Goal: Transaction & Acquisition: Purchase product/service

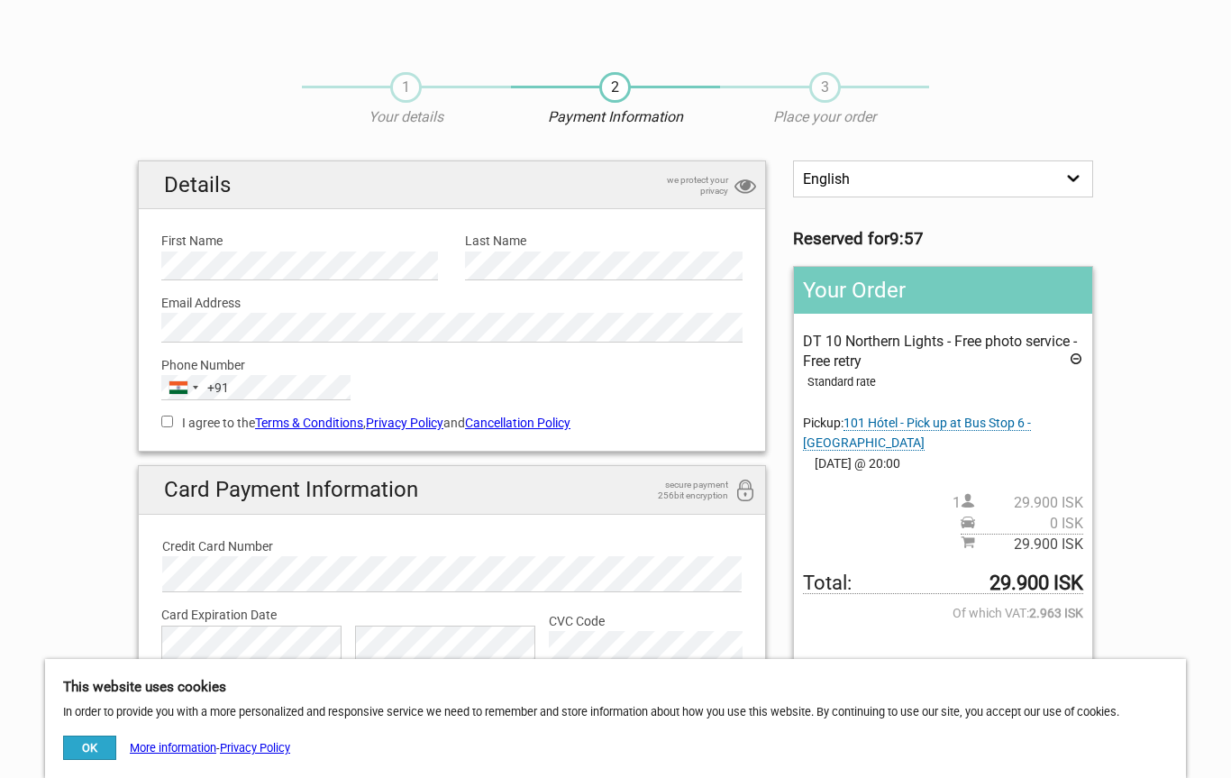
click at [82, 746] on button "OK" at bounding box center [89, 748] width 53 height 24
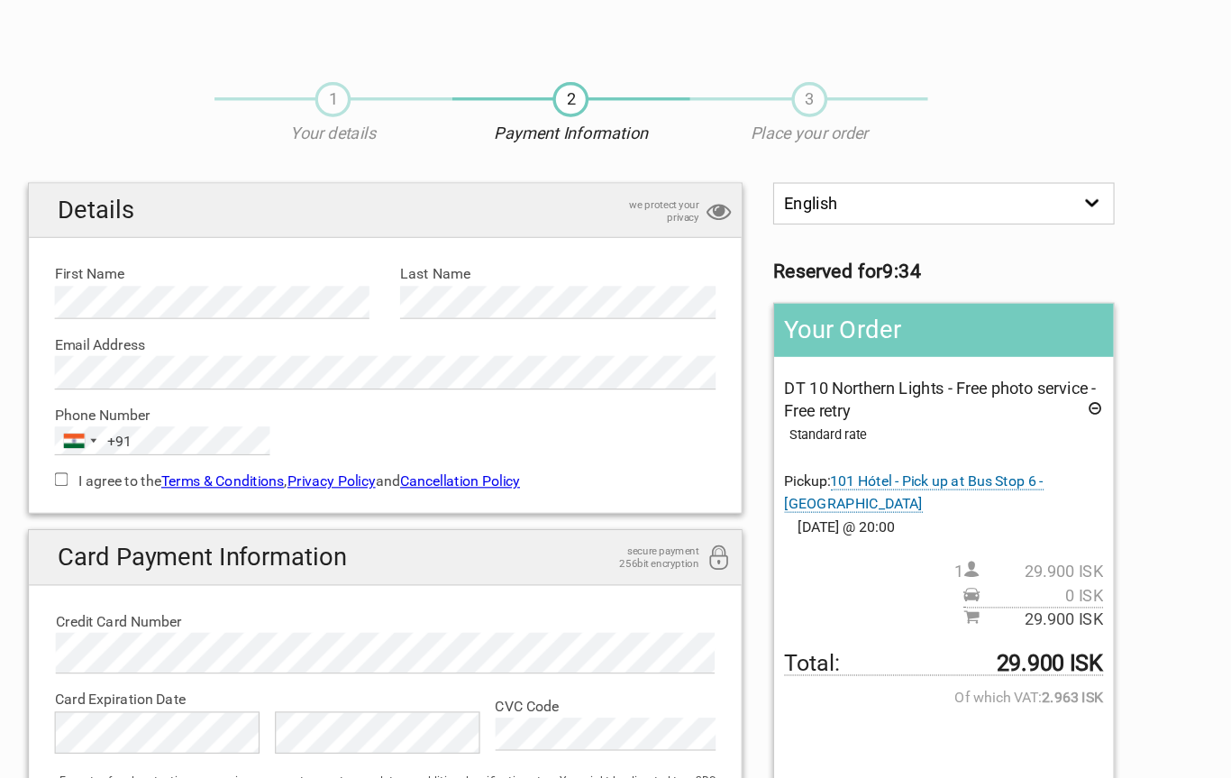
click at [161, 421] on input "I agree to the Terms & Conditions , Privacy Policy and Cancellation Policy" at bounding box center [167, 422] width 12 height 12
checkbox input "true"
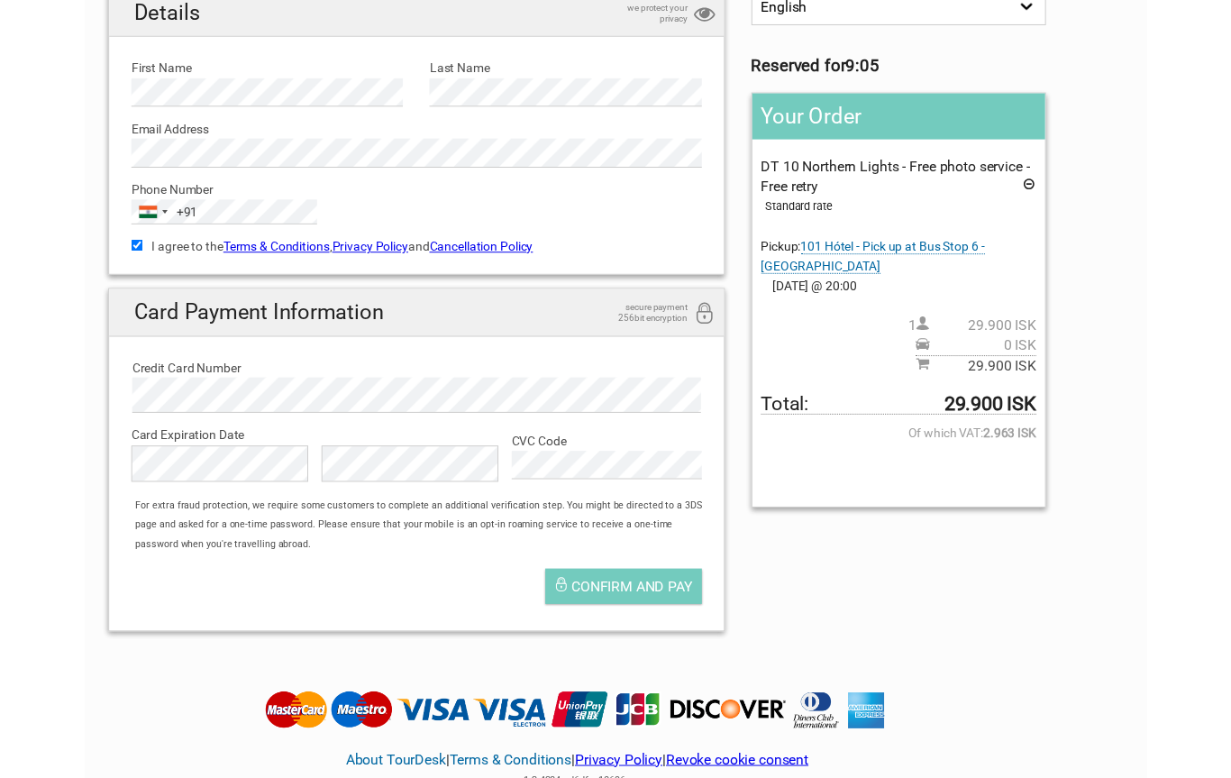
scroll to position [123, 0]
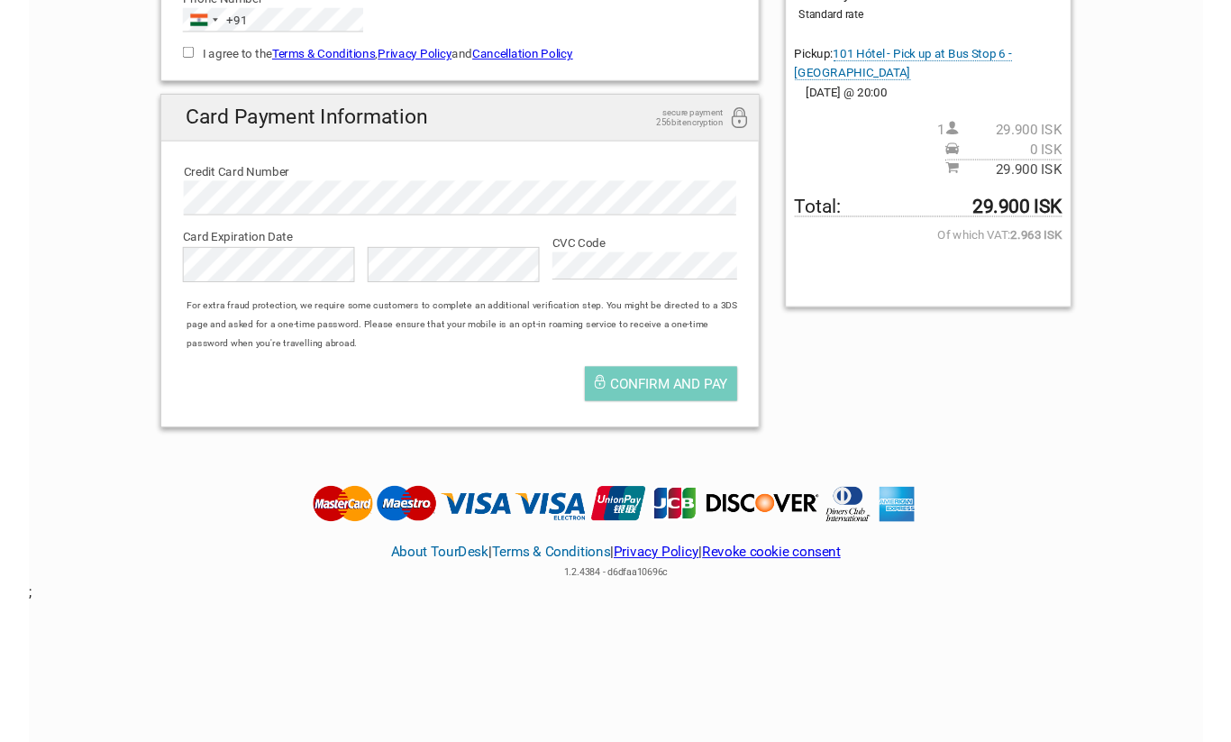
scroll to position [377, 0]
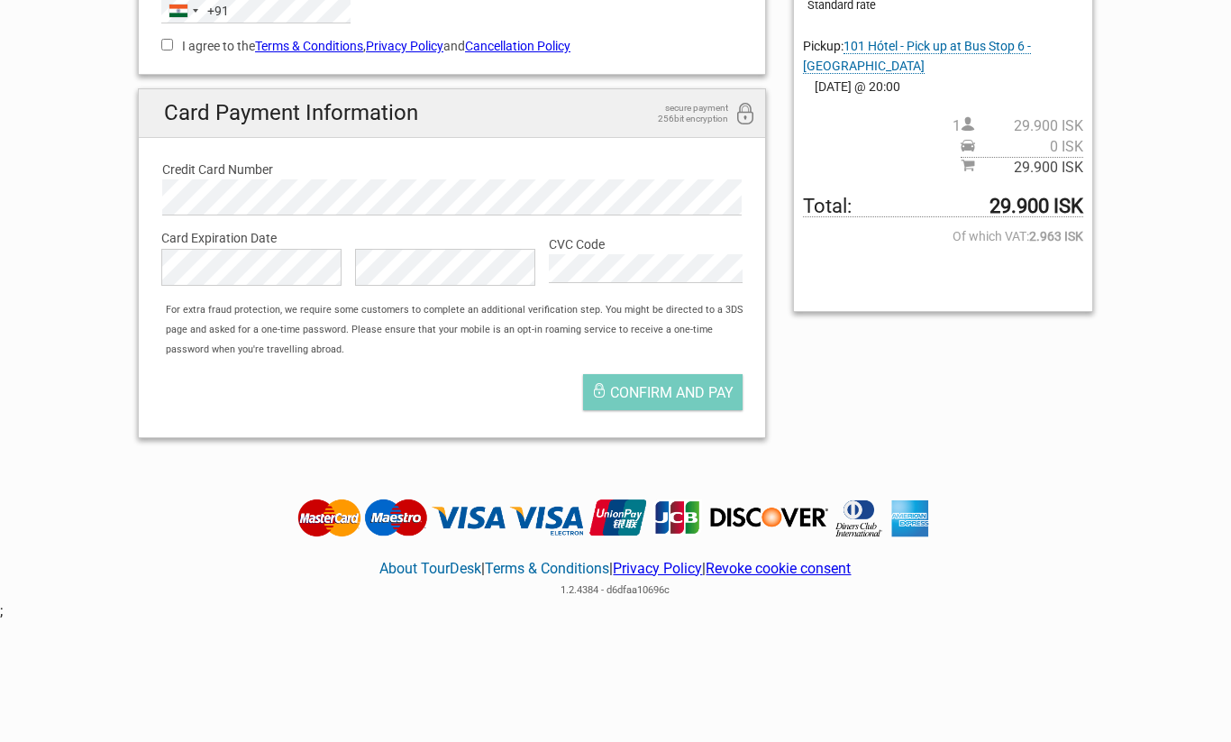
click at [169, 52] on label "I agree to the Terms & Conditions , Privacy Policy and Cancellation Policy" at bounding box center [451, 46] width 581 height 20
click at [169, 50] on input "I agree to the Terms & Conditions , Privacy Policy and Cancellation Policy" at bounding box center [167, 45] width 12 height 12
checkbox input "true"
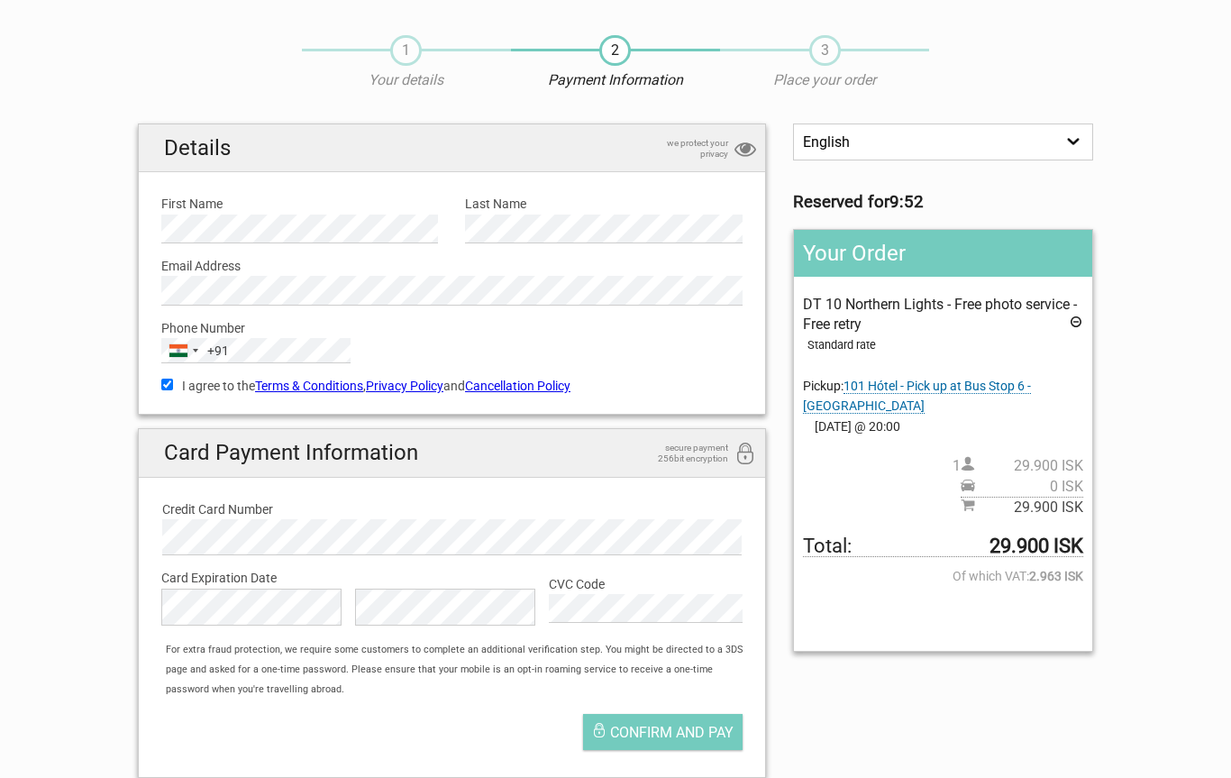
scroll to position [0, 0]
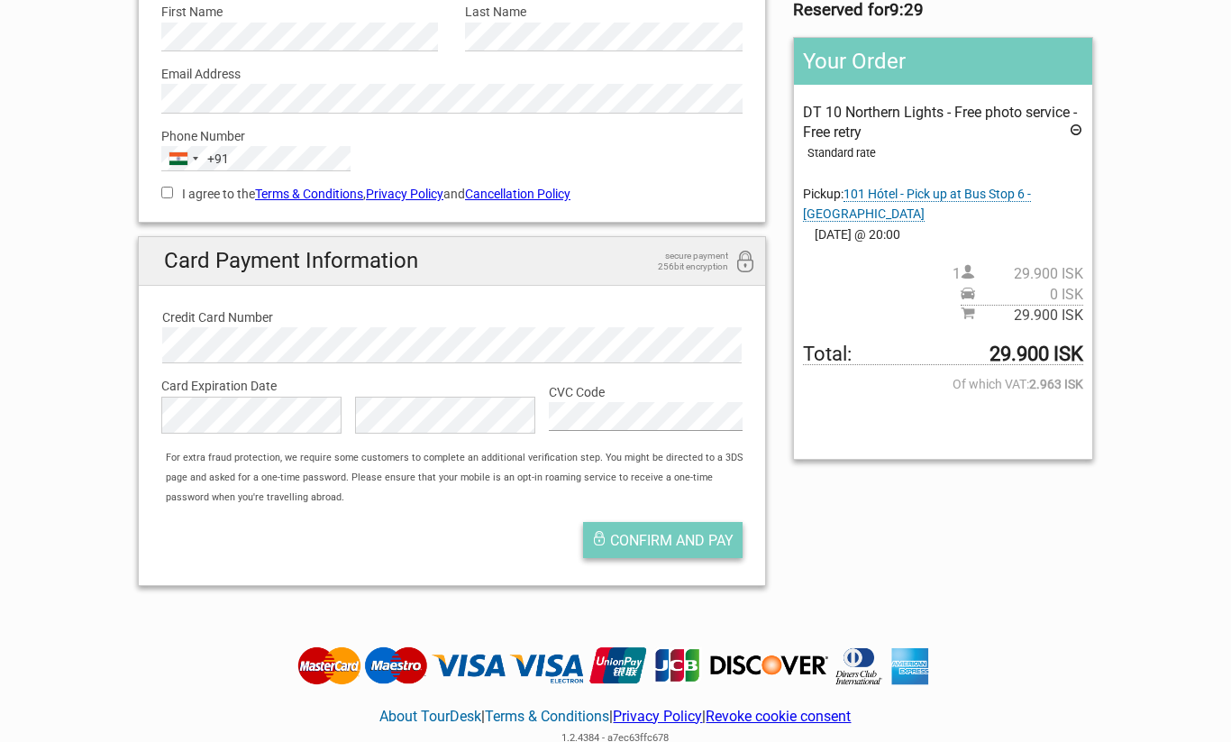
click at [684, 535] on span "Confirm and pay" at bounding box center [671, 540] width 123 height 17
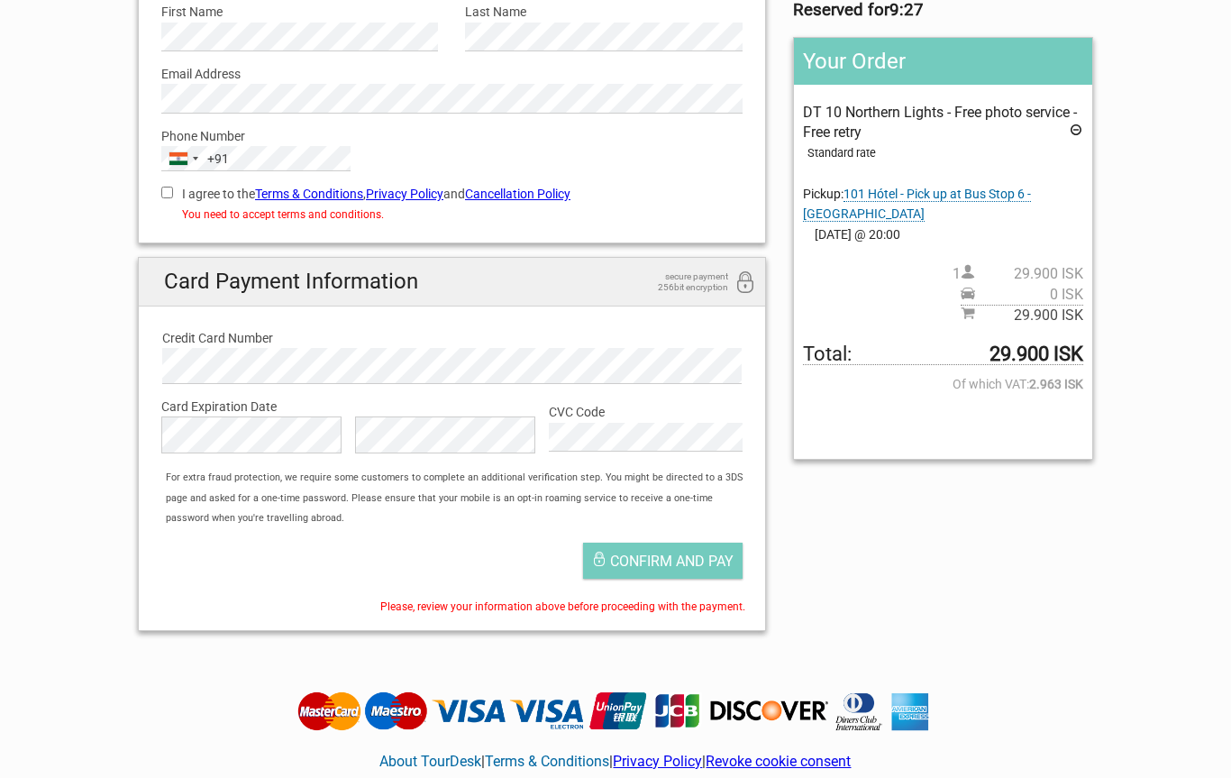
click at [181, 189] on label "I agree to the Terms & Conditions , Privacy Policy and Cancellation Policy" at bounding box center [451, 194] width 581 height 20
click at [173, 189] on input "I agree to the Terms & Conditions , Privacy Policy and Cancellation Policy" at bounding box center [167, 193] width 12 height 12
checkbox input "true"
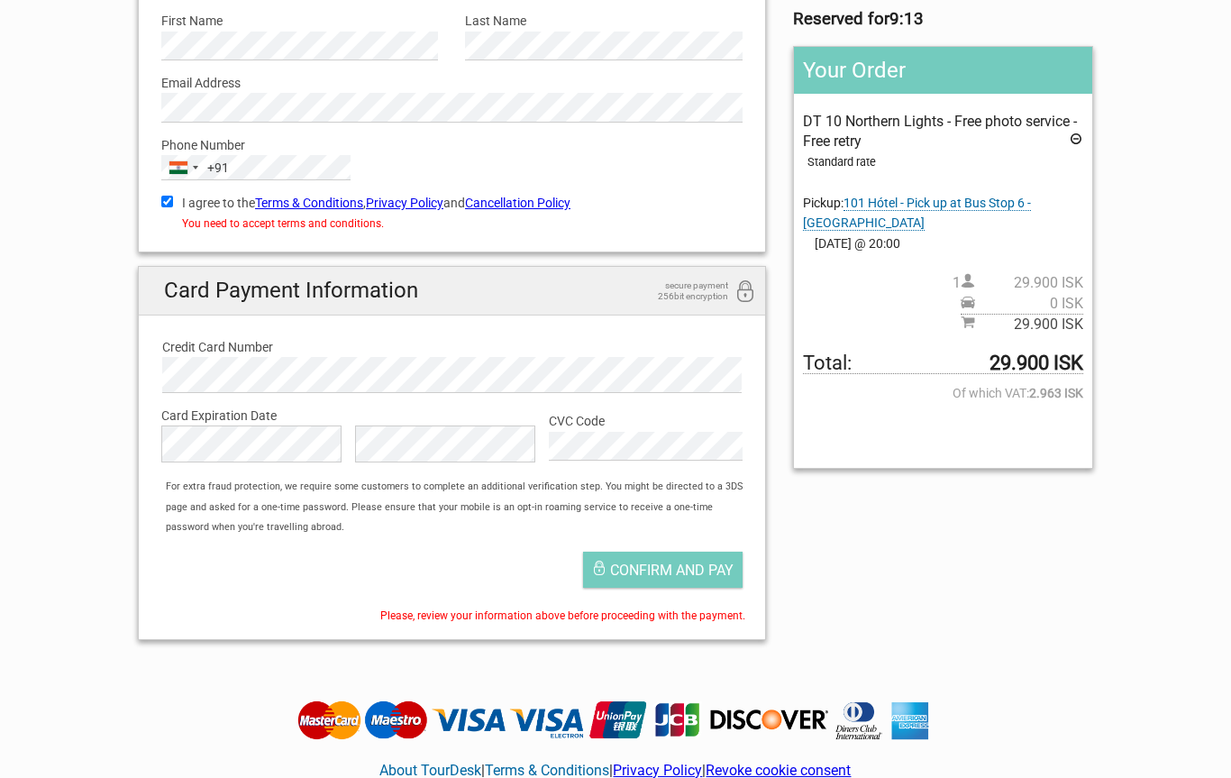
scroll to position [220, 0]
click at [683, 562] on span "Confirm and pay" at bounding box center [671, 570] width 123 height 17
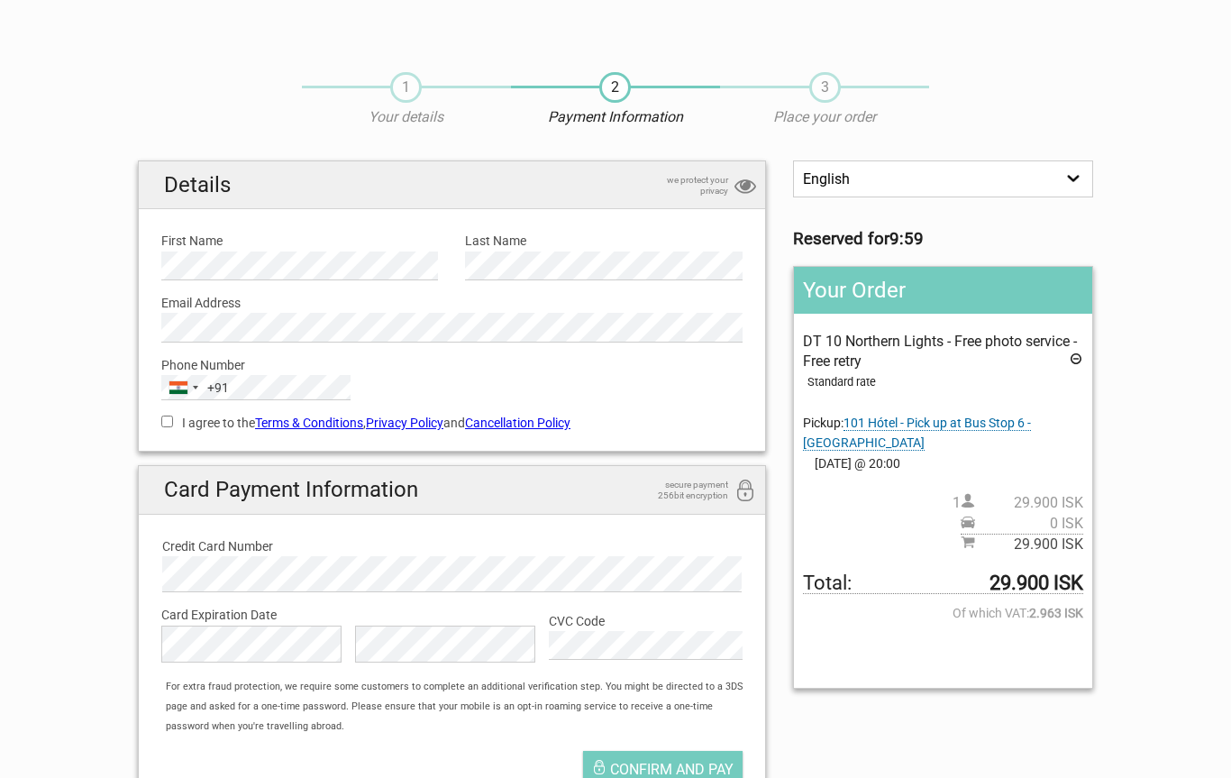
click at [154, 425] on div "I agree to the Terms & Conditions , Privacy Policy and Cancellation Policy You …" at bounding box center [452, 420] width 608 height 41
click at [173, 422] on input "I agree to the Terms & Conditions , Privacy Policy and Cancellation Policy" at bounding box center [167, 422] width 12 height 12
checkbox input "true"
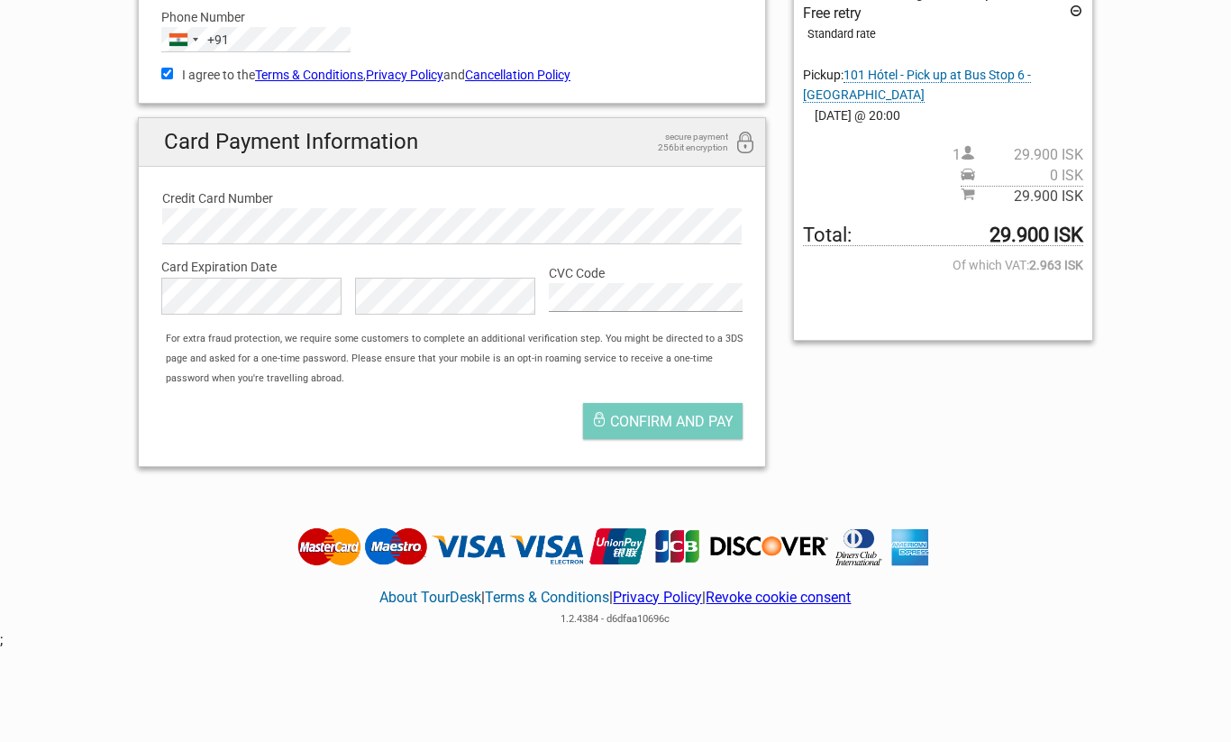
scroll to position [348, 0]
click at [668, 422] on span "Confirm and pay" at bounding box center [671, 421] width 123 height 17
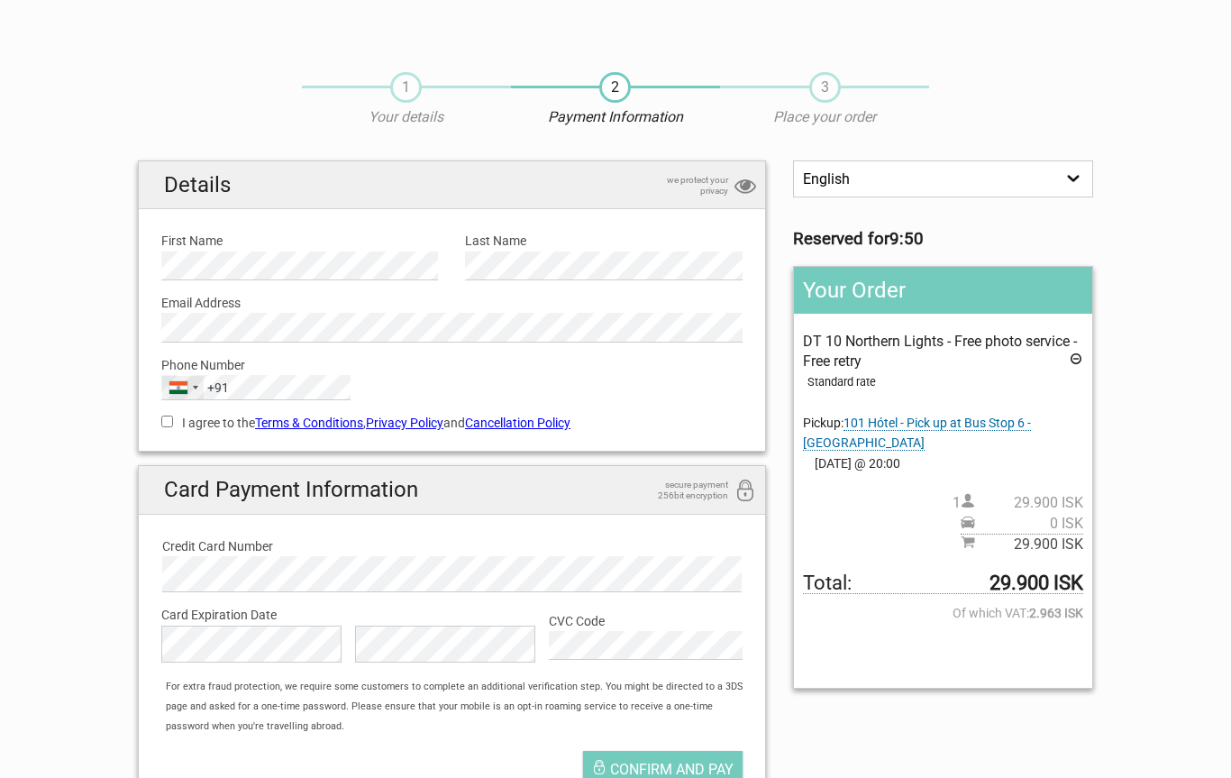
click at [167, 396] on div "India +91" at bounding box center [182, 387] width 41 height 23
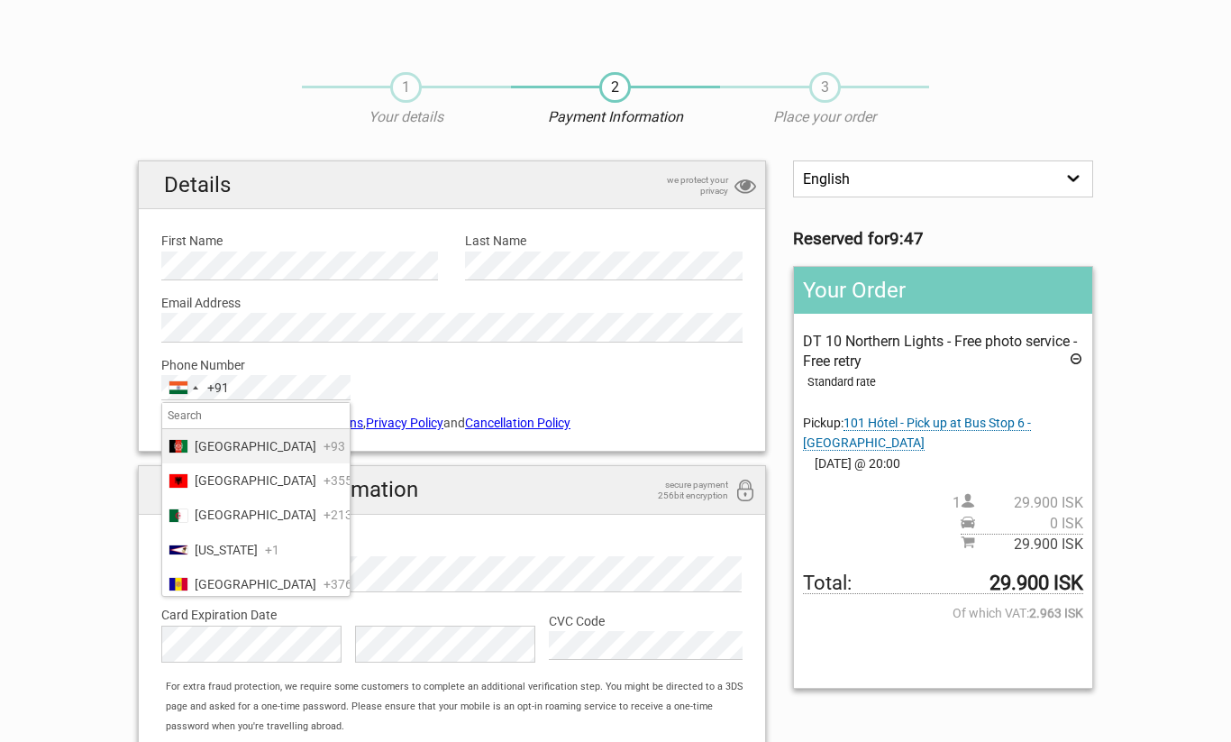
click at [629, 360] on label "Phone Number" at bounding box center [451, 365] width 581 height 20
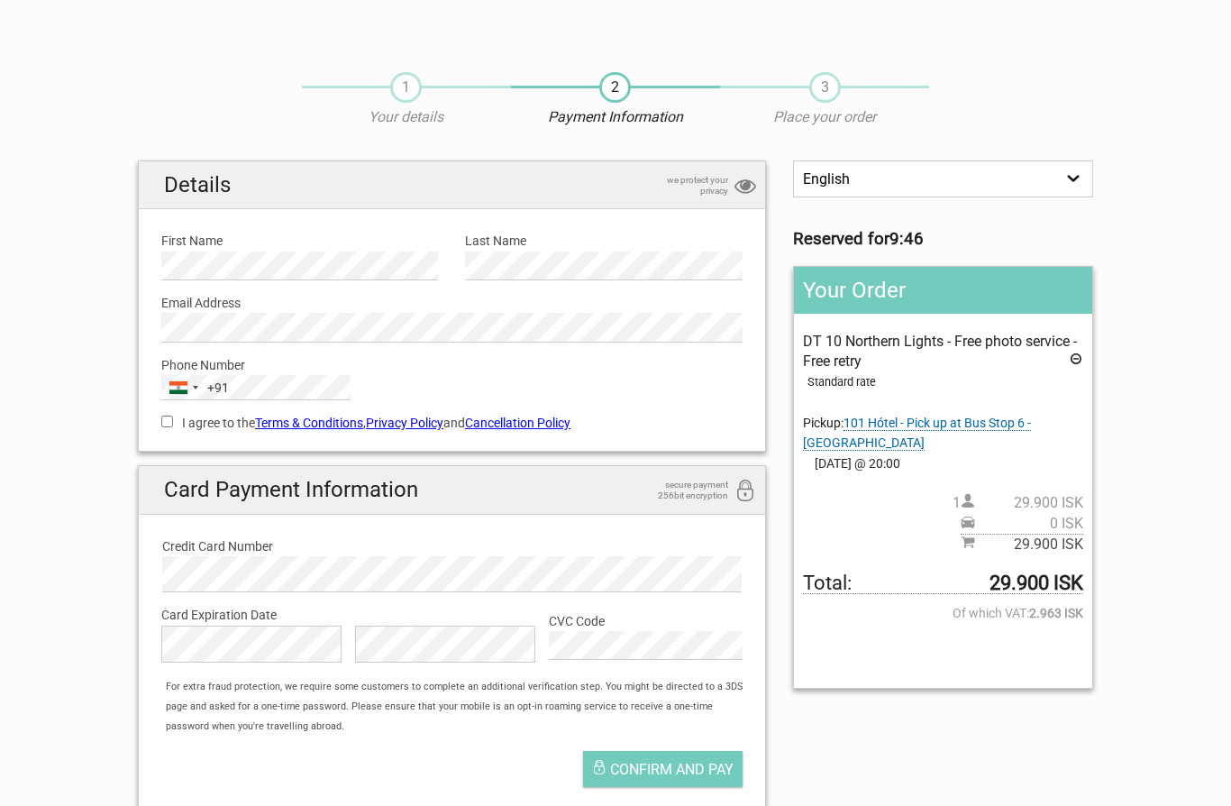
click at [166, 417] on input "I agree to the Terms & Conditions , Privacy Policy and Cancellation Policy" at bounding box center [167, 422] width 12 height 12
checkbox input "true"
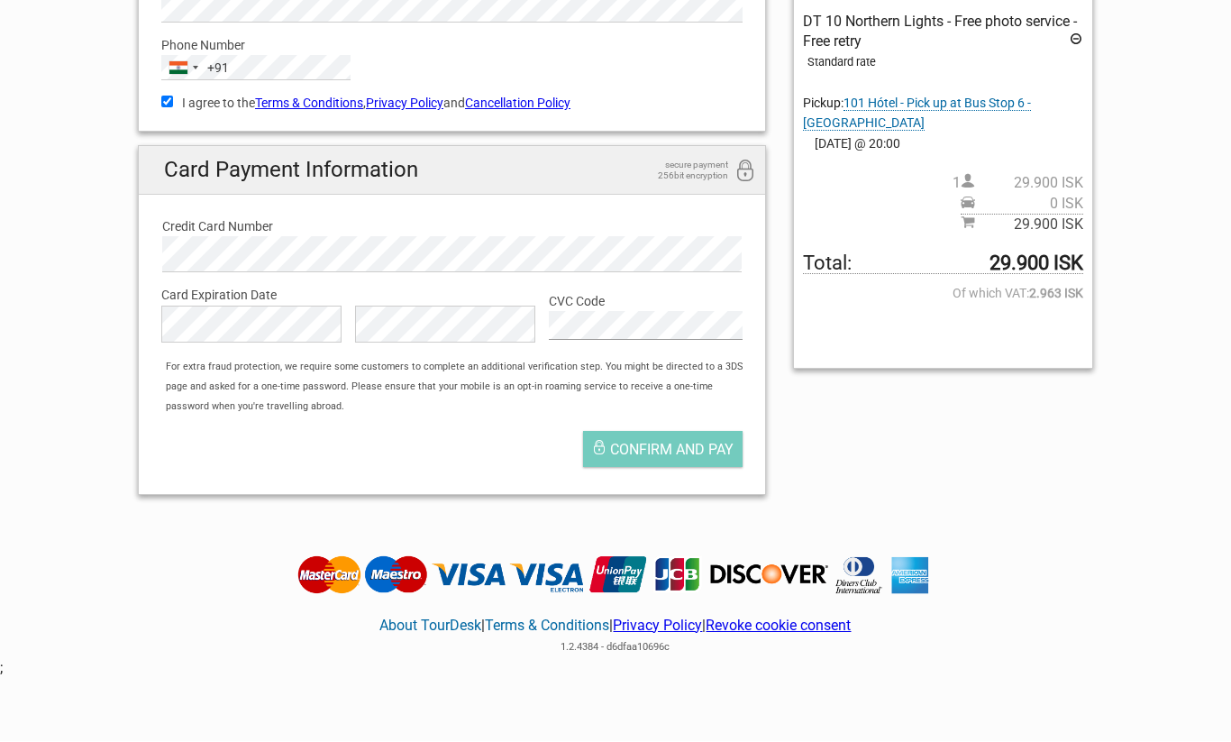
scroll to position [334, 0]
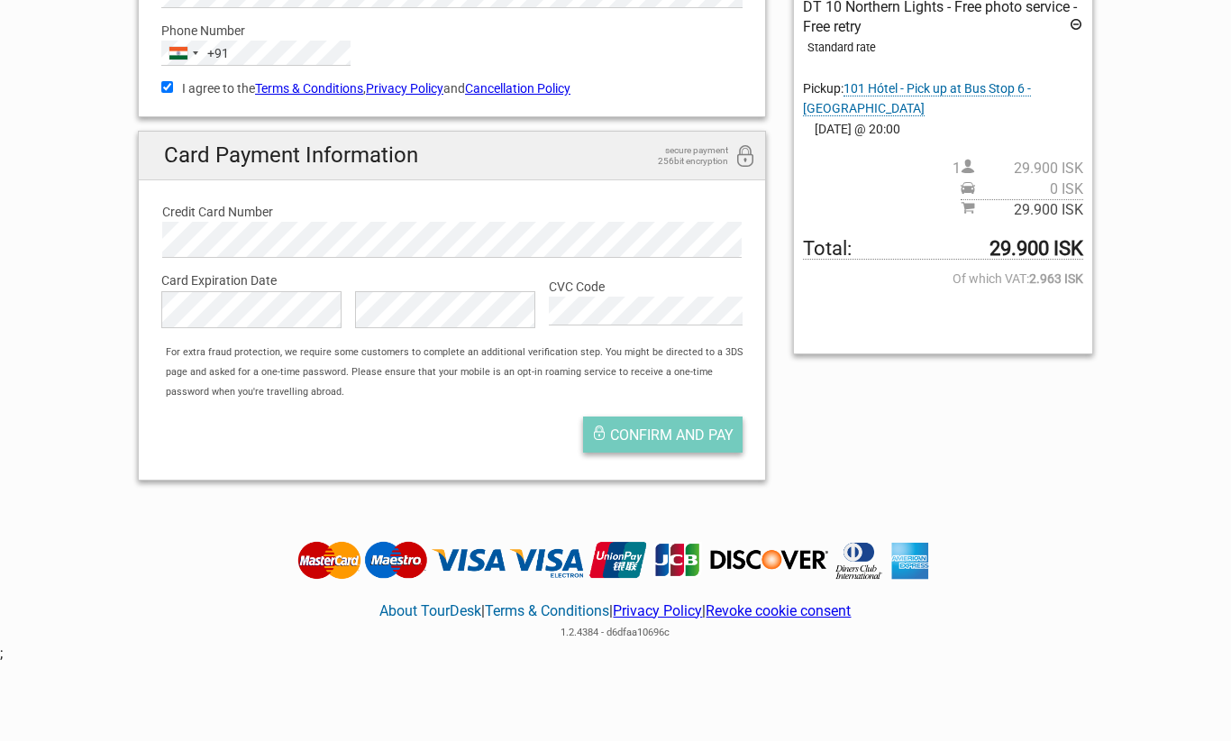
click at [677, 427] on span "Confirm and pay" at bounding box center [671, 435] width 123 height 17
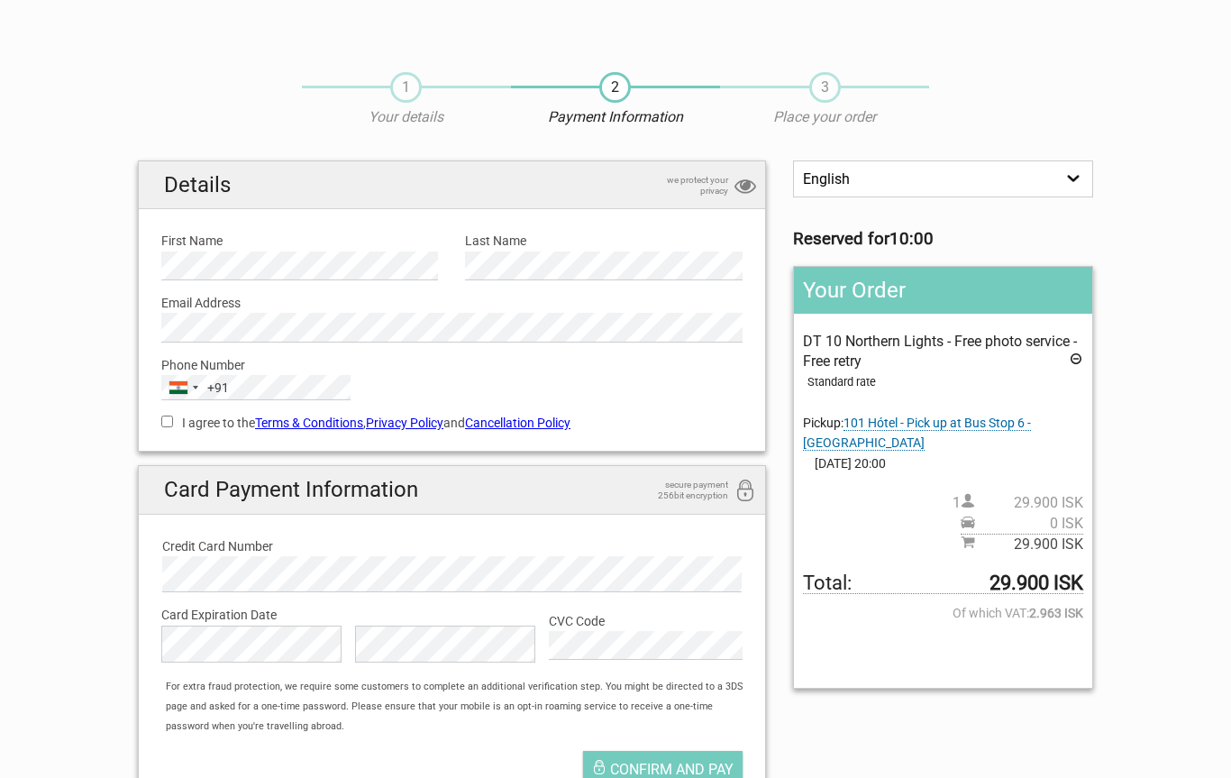
click at [168, 416] on input "I agree to the Terms & Conditions , Privacy Policy and Cancellation Policy" at bounding box center [167, 422] width 12 height 12
checkbox input "true"
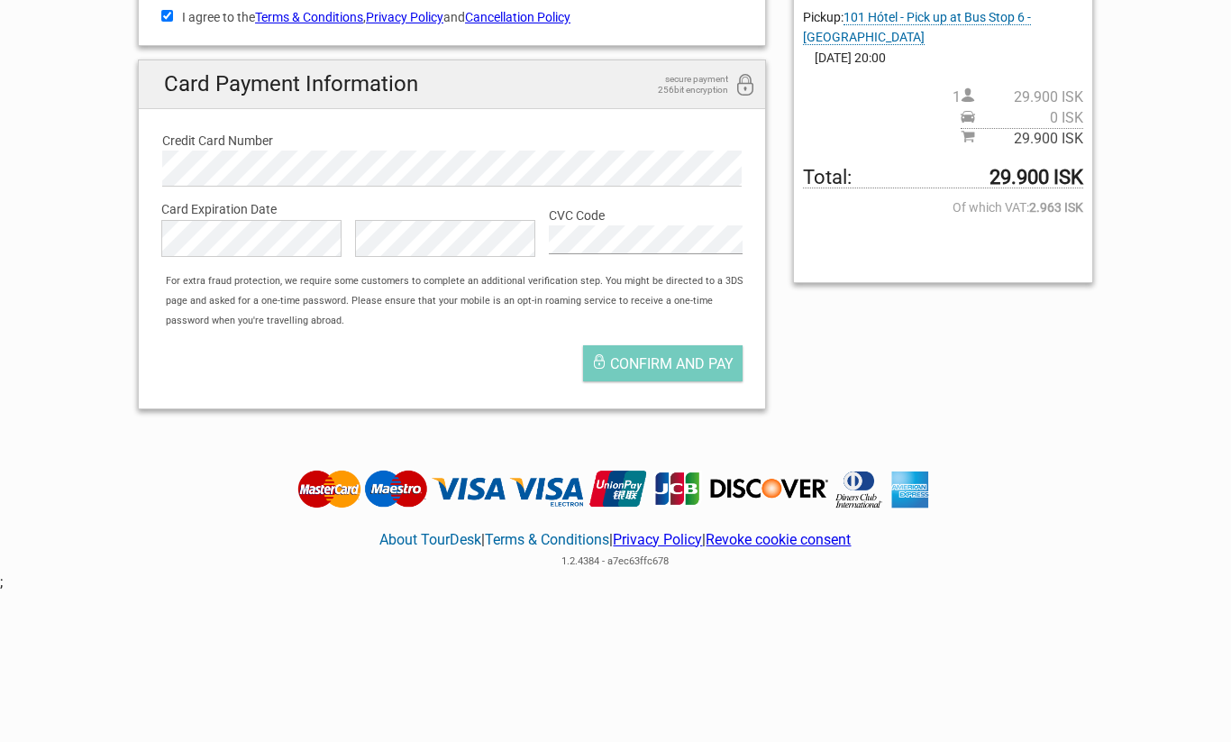
scroll to position [431, 0]
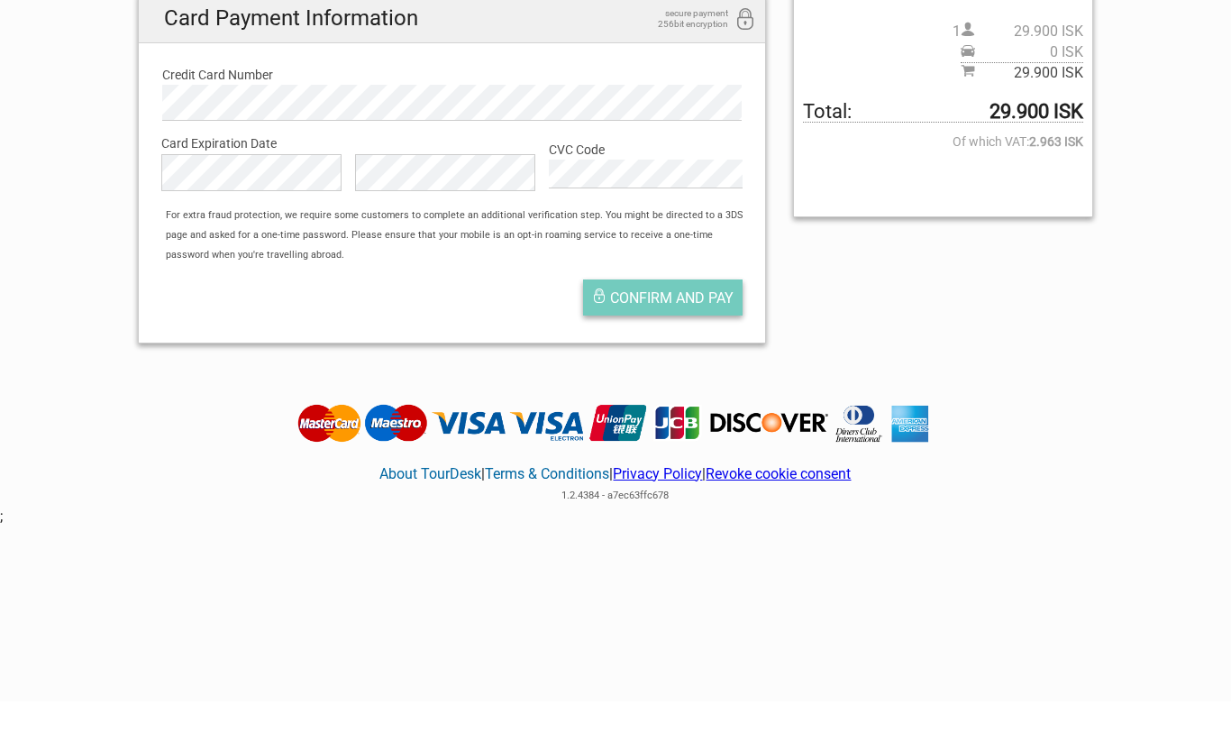
click at [689, 320] on button "Confirm and pay" at bounding box center [663, 338] width 160 height 36
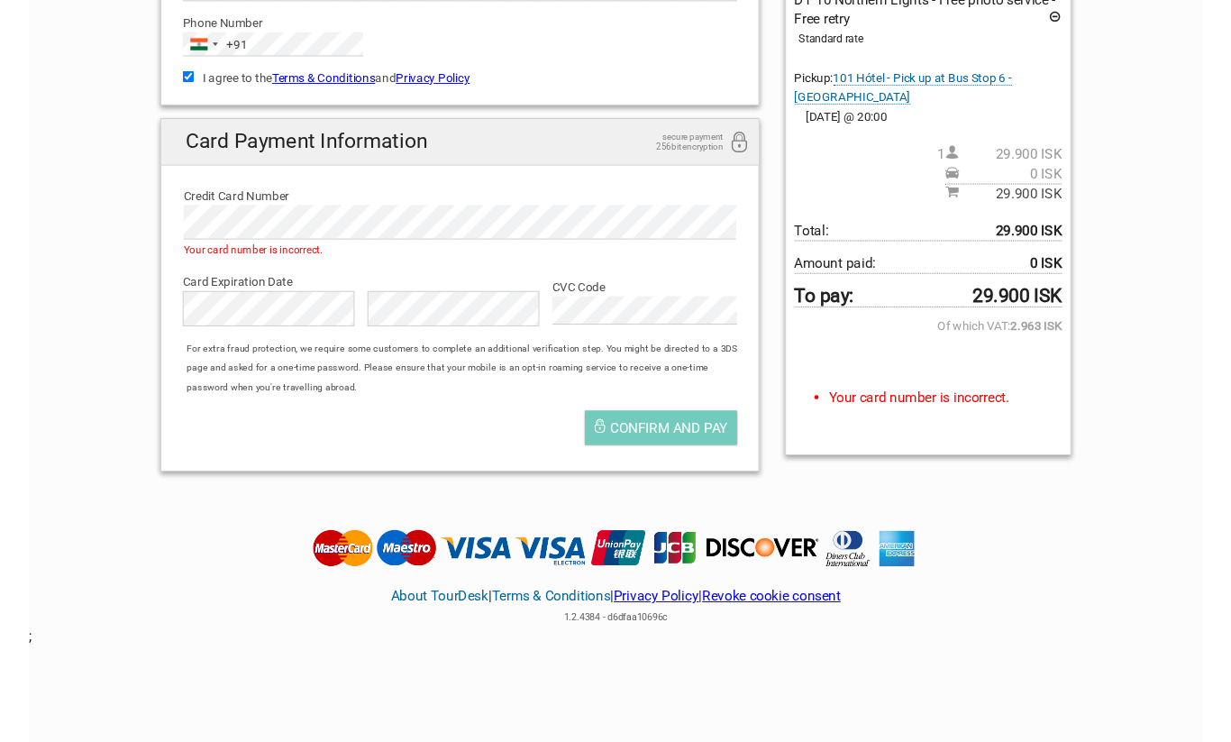
scroll to position [398, 0]
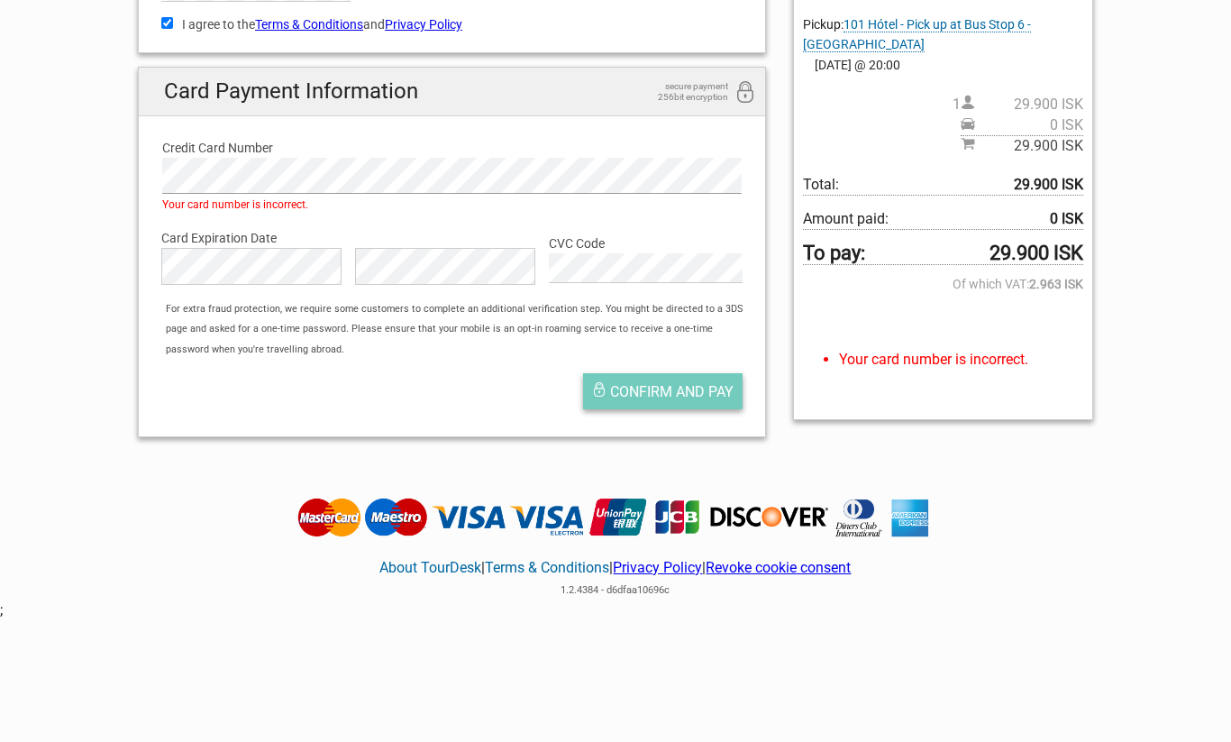
click at [688, 384] on span "Confirm and pay" at bounding box center [671, 391] width 123 height 17
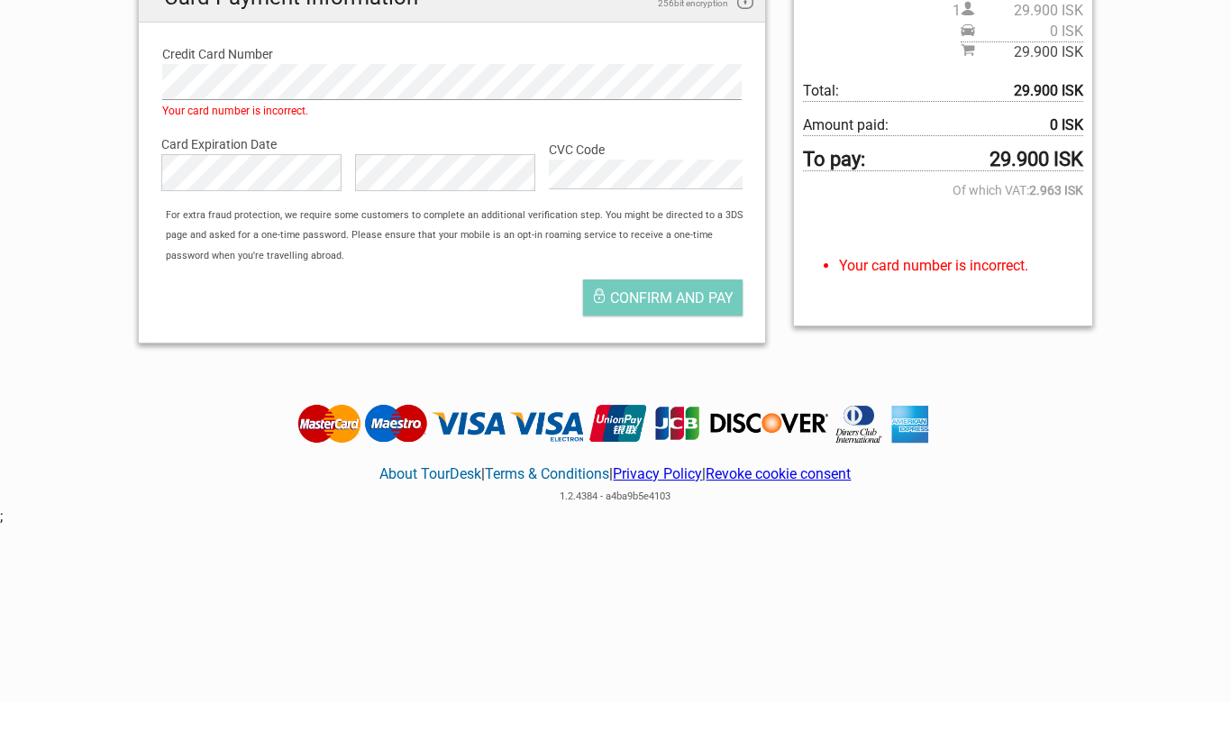
scroll to position [452, 0]
click at [667, 330] on span "Confirm and pay" at bounding box center [671, 338] width 123 height 17
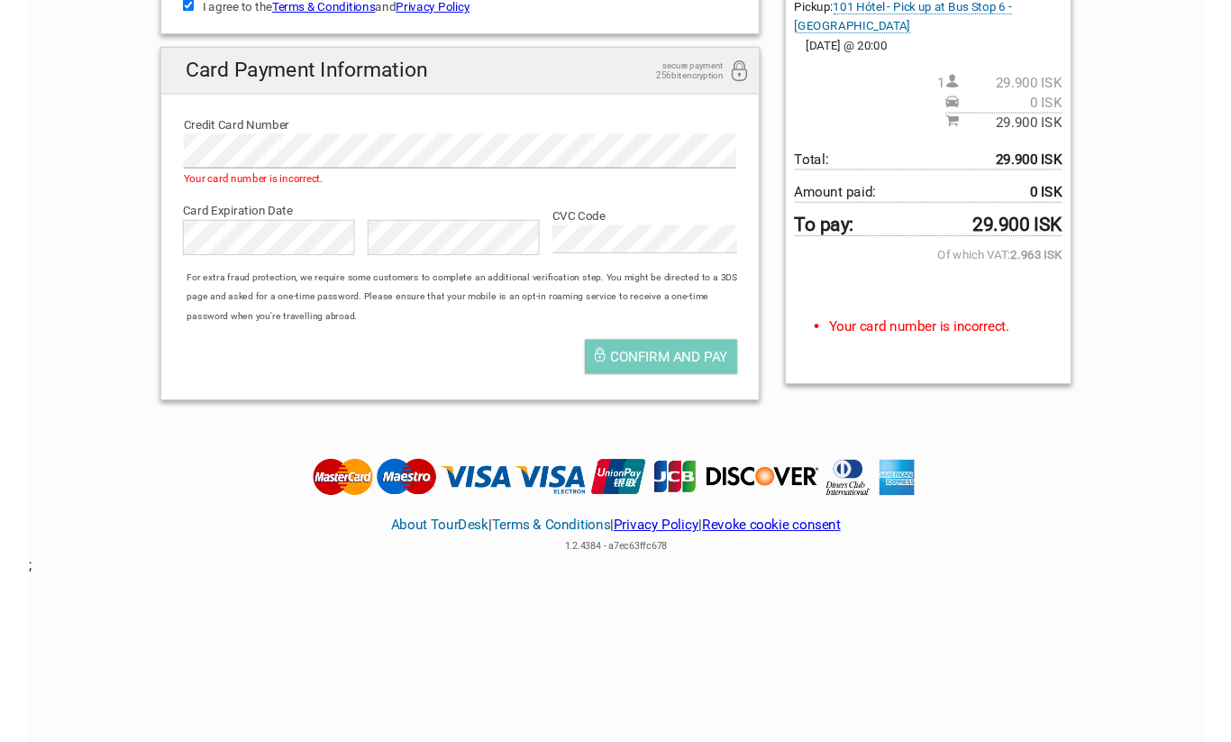
scroll to position [453, 0]
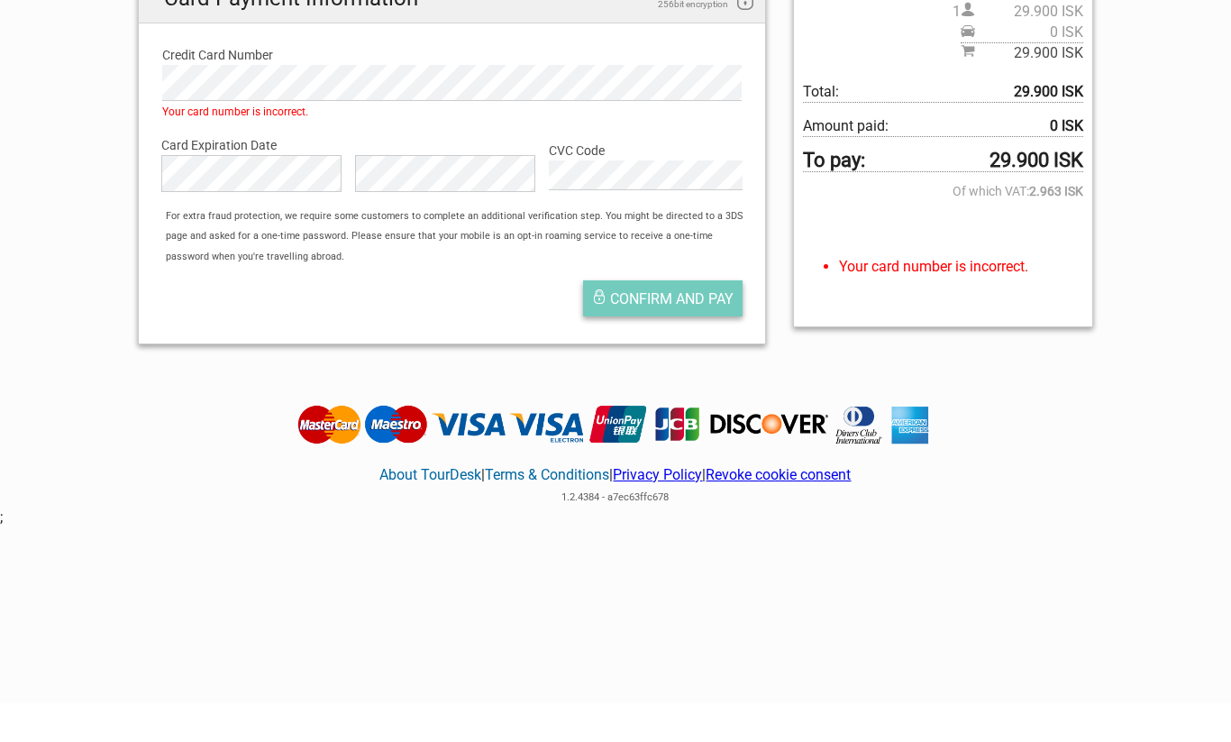
click at [672, 329] on span "Confirm and pay" at bounding box center [671, 337] width 123 height 17
